Goal: Information Seeking & Learning: Learn about a topic

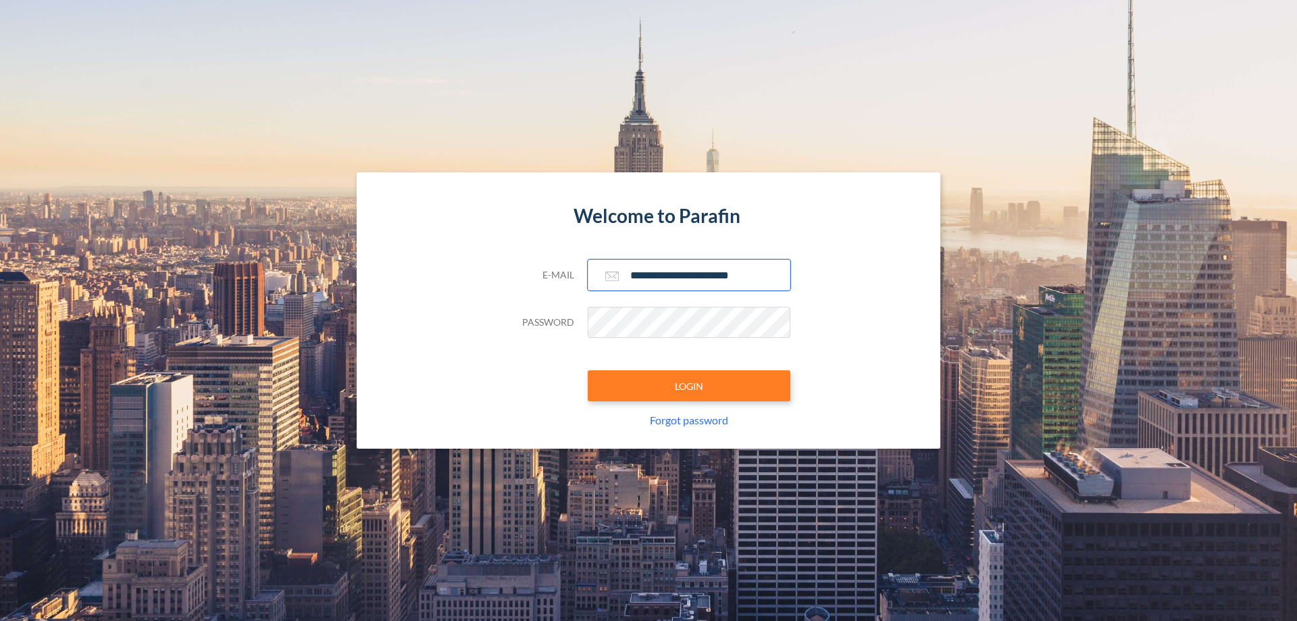
type input "**********"
click at [689, 386] on button "LOGIN" at bounding box center [689, 385] width 203 height 31
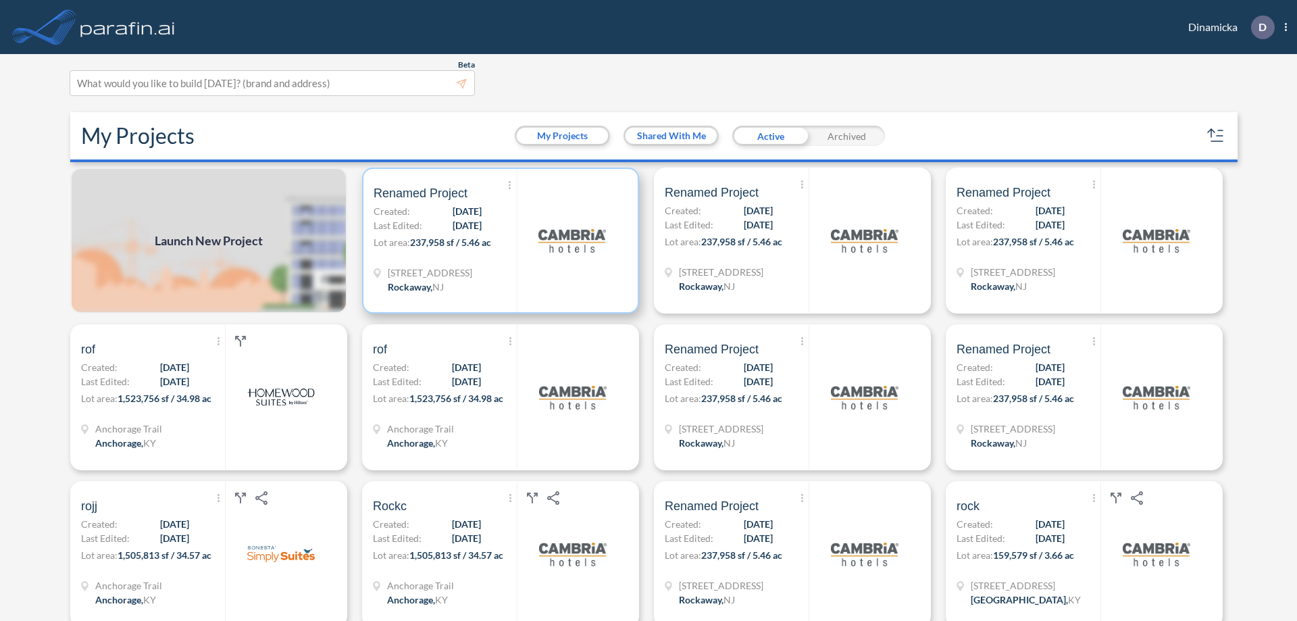
scroll to position [3, 0]
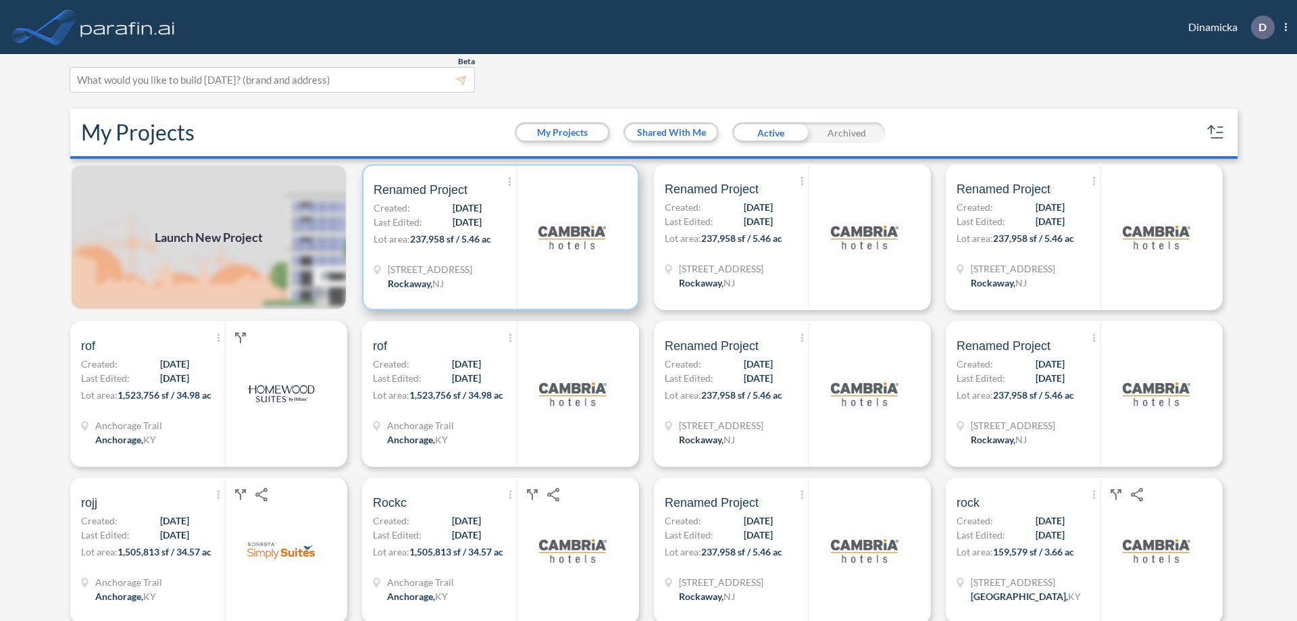
click at [498, 237] on p "Lot area: 237,958 sf / 5.46 ac" at bounding box center [445, 242] width 143 height 20
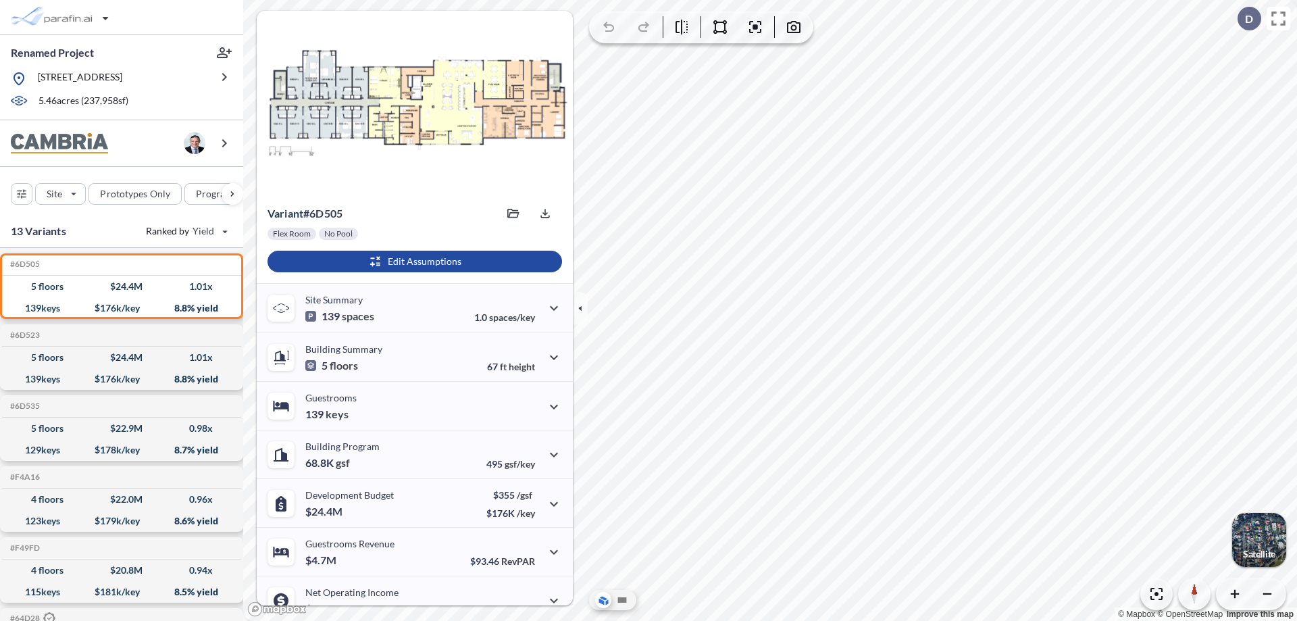
scroll to position [68, 0]
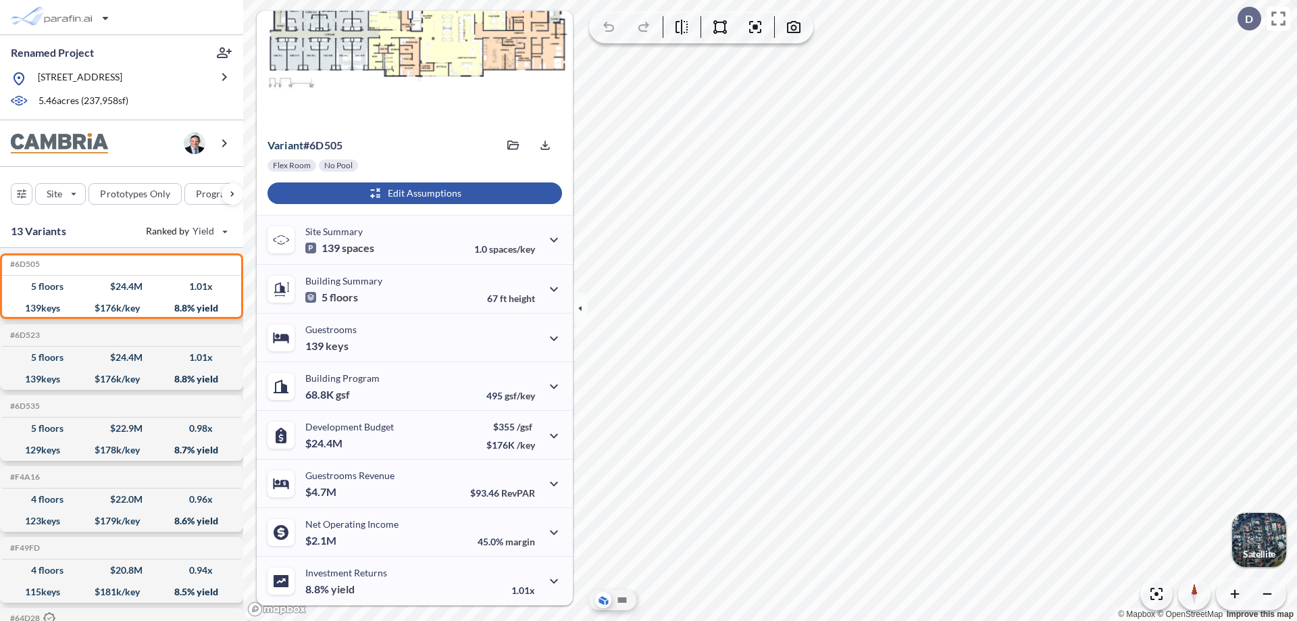
click at [413, 193] on div "button" at bounding box center [415, 193] width 295 height 22
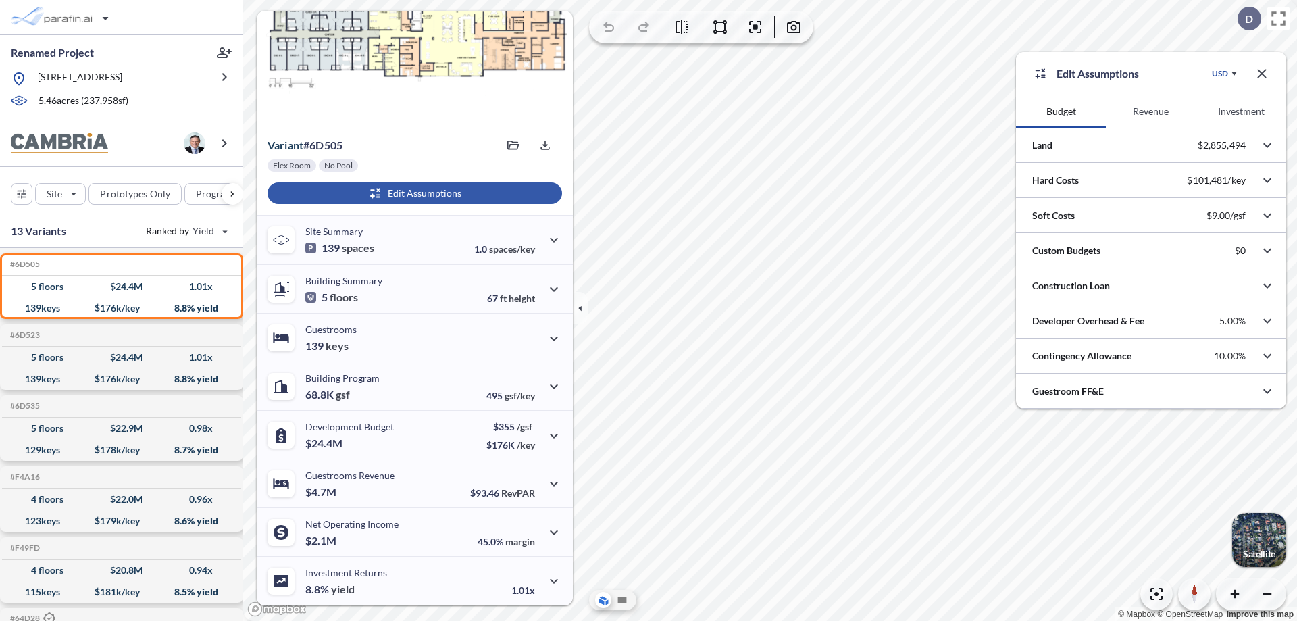
click at [1151, 111] on button "Revenue" at bounding box center [1151, 111] width 90 height 32
